Goal: Task Accomplishment & Management: Use online tool/utility

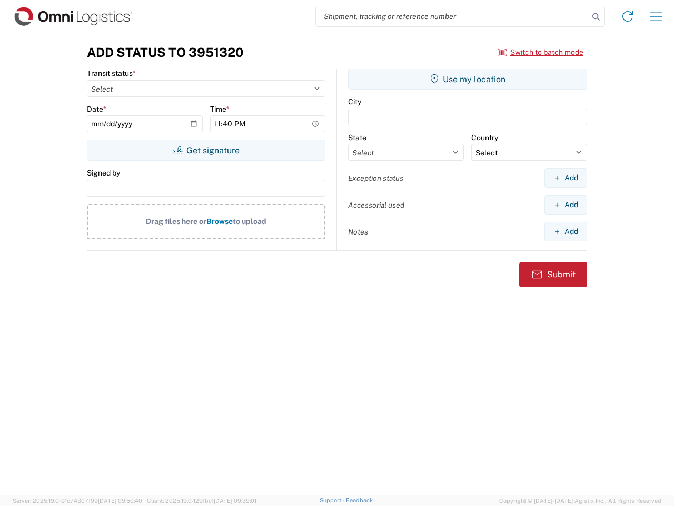
click at [452, 16] on input "search" at bounding box center [452, 16] width 273 height 20
click at [596, 17] on icon at bounding box center [596, 16] width 15 height 15
click at [628, 16] on icon at bounding box center [627, 16] width 17 height 17
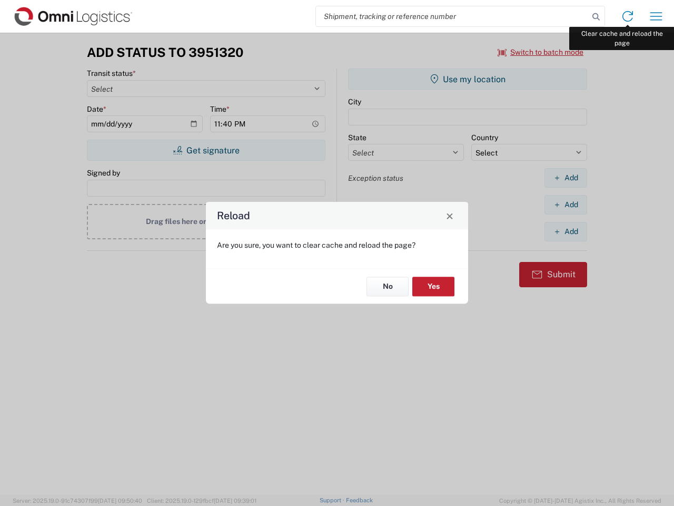
click at [656, 16] on div "Reload Are you sure, you want to clear cache and reload the page? No Yes" at bounding box center [337, 253] width 674 height 506
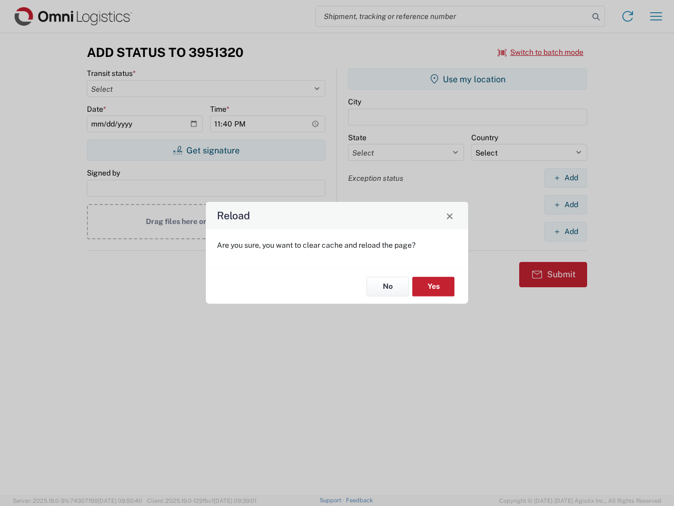
click at [541, 52] on div "Reload Are you sure, you want to clear cache and reload the page? No Yes" at bounding box center [337, 253] width 674 height 506
click at [206, 150] on div "Reload Are you sure, you want to clear cache and reload the page? No Yes" at bounding box center [337, 253] width 674 height 506
click at [468, 79] on div "Reload Are you sure, you want to clear cache and reload the page? No Yes" at bounding box center [337, 253] width 674 height 506
click at [566, 177] on div "Reload Are you sure, you want to clear cache and reload the page? No Yes" at bounding box center [337, 253] width 674 height 506
click at [566, 204] on div "Reload Are you sure, you want to clear cache and reload the page? No Yes" at bounding box center [337, 253] width 674 height 506
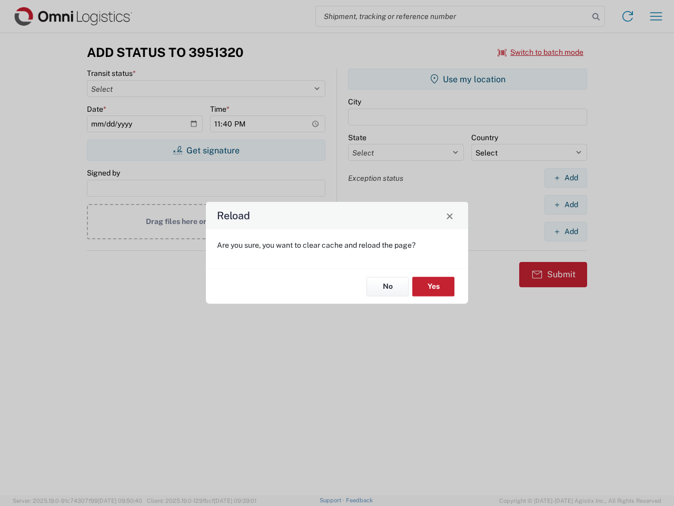
click at [566, 231] on div "Reload Are you sure, you want to clear cache and reload the page? No Yes" at bounding box center [337, 253] width 674 height 506
